Goal: Task Accomplishment & Management: Manage account settings

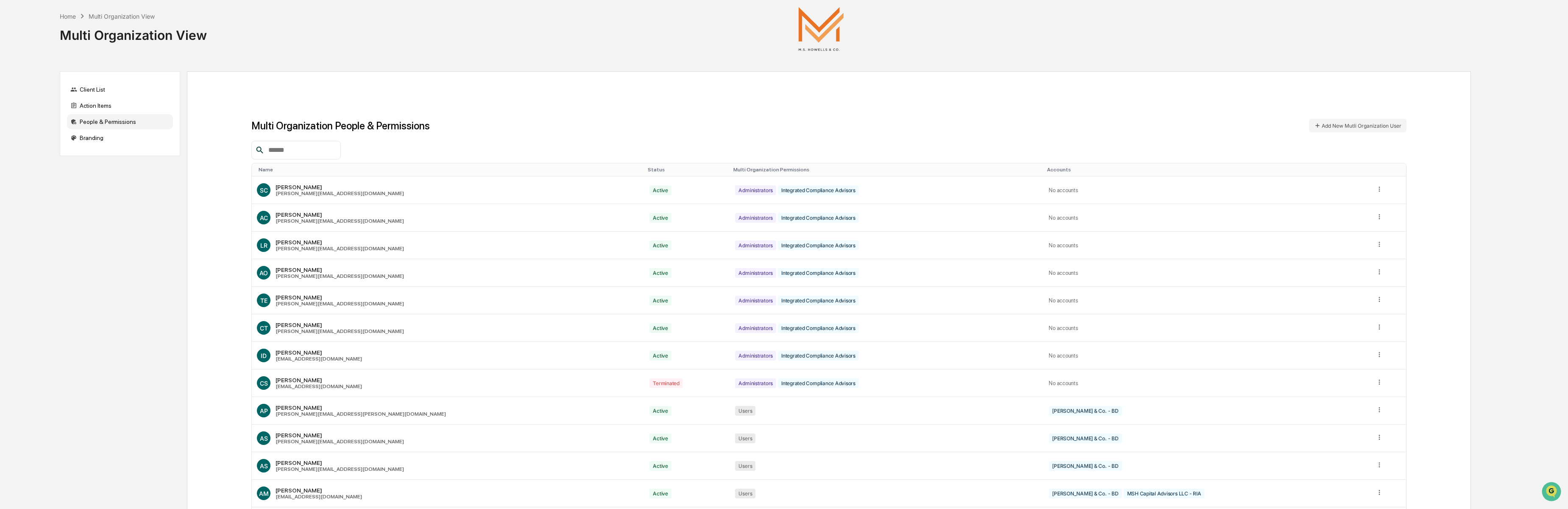
click at [280, 148] on input "text" at bounding box center [301, 150] width 72 height 11
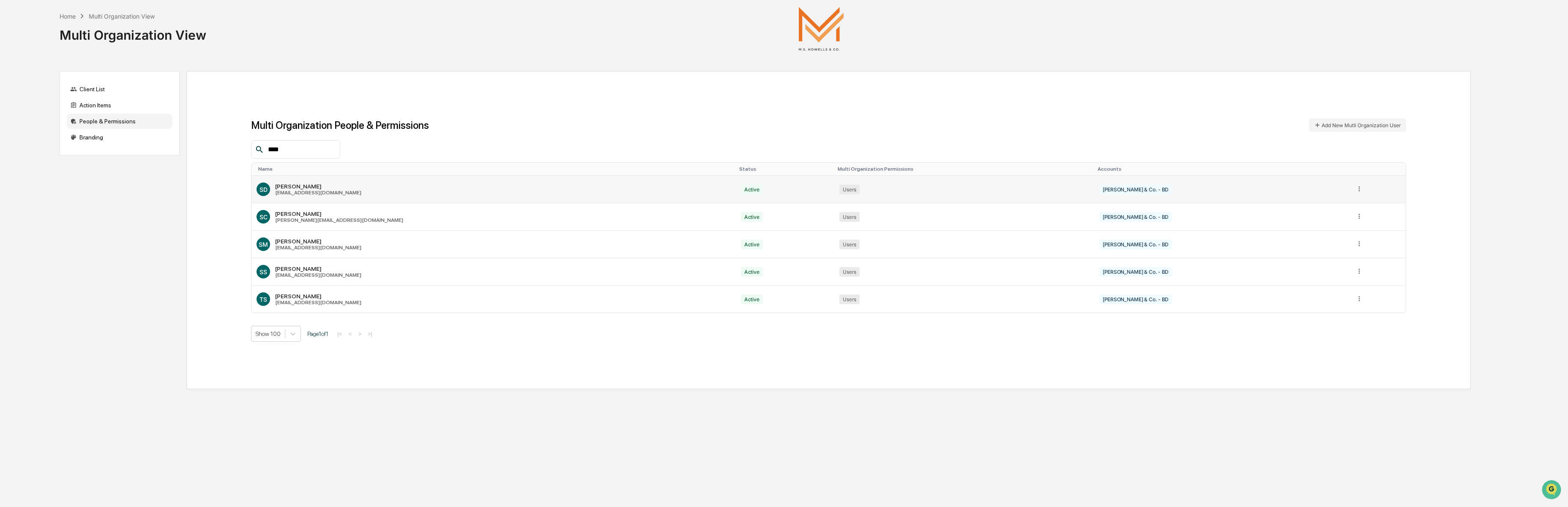
type input "****"
click at [1356, 190] on icon at bounding box center [1359, 189] width 8 height 8
click at [1313, 205] on div "Edit Accounts" at bounding box center [1332, 222] width 48 height 49
click at [65, 16] on div "Home" at bounding box center [68, 16] width 16 height 7
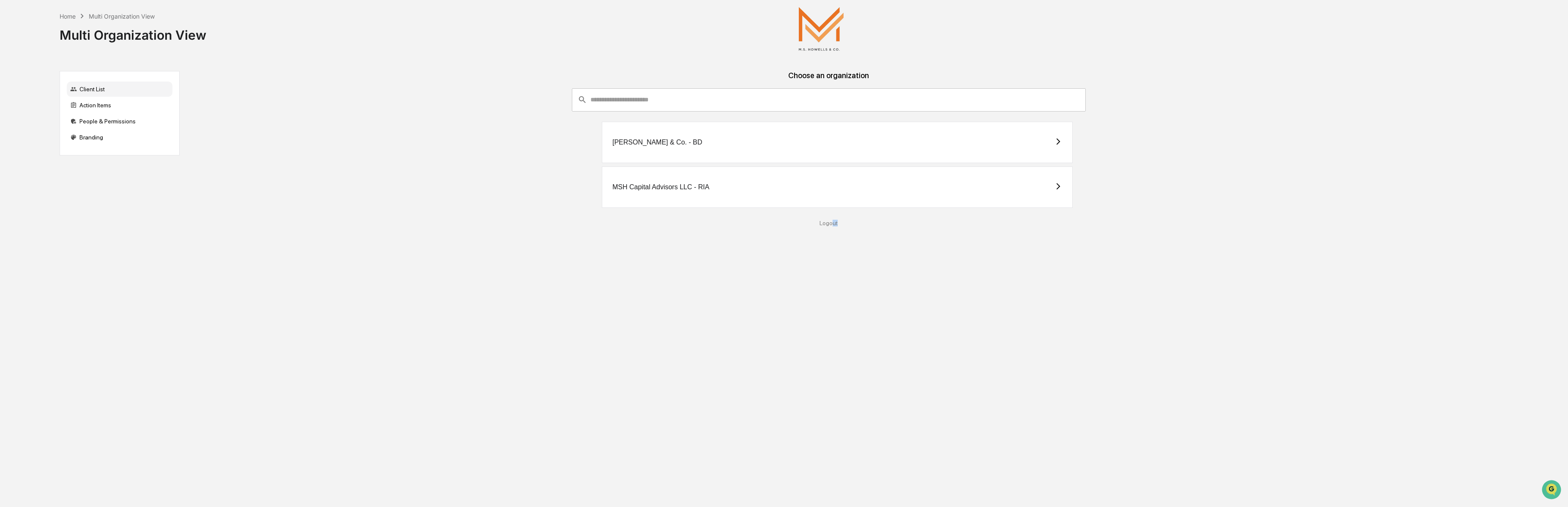
drag, startPoint x: 833, startPoint y: 223, endPoint x: 915, endPoint y: 222, distance: 82.0
click at [915, 222] on div "Logout" at bounding box center [828, 223] width 1284 height 7
click at [1057, 186] on icon at bounding box center [1058, 186] width 7 height 7
click at [760, 144] on div "[PERSON_NAME] & Co. - BD" at bounding box center [837, 142] width 471 height 41
